Goal: Navigation & Orientation: Go to known website

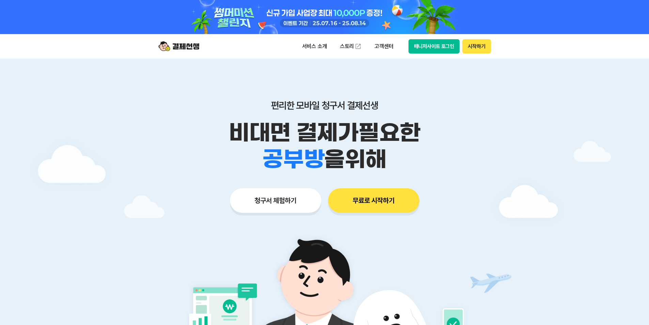
click at [437, 49] on button "매니저사이트 로그인" at bounding box center [433, 46] width 51 height 14
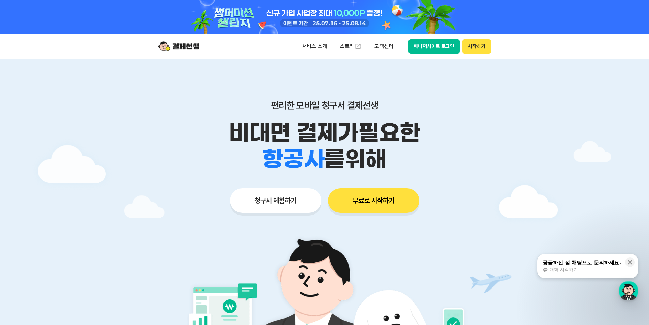
click at [435, 47] on button "매니저사이트 로그인" at bounding box center [433, 46] width 51 height 14
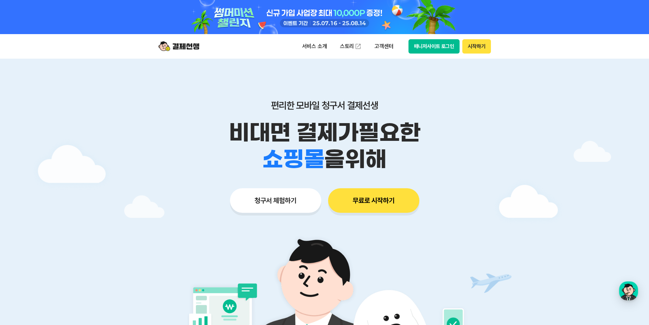
click at [435, 46] on button "매니저사이트 로그인" at bounding box center [433, 46] width 51 height 14
click at [430, 48] on button "매니저사이트 로그인" at bounding box center [433, 46] width 51 height 14
